Goal: Information Seeking & Learning: Learn about a topic

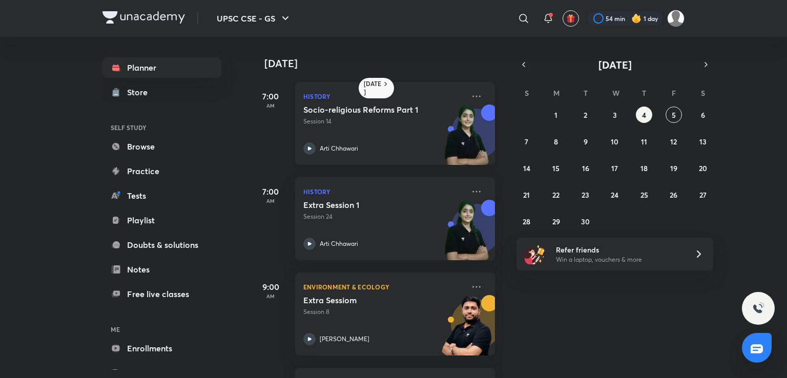
click at [440, 138] on img at bounding box center [467, 140] width 56 height 71
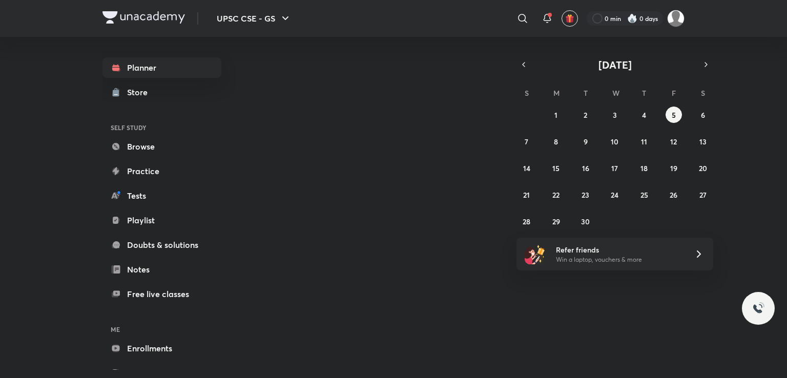
click at [146, 272] on link "Notes" at bounding box center [162, 269] width 119 height 21
